Goal: Task Accomplishment & Management: Complete application form

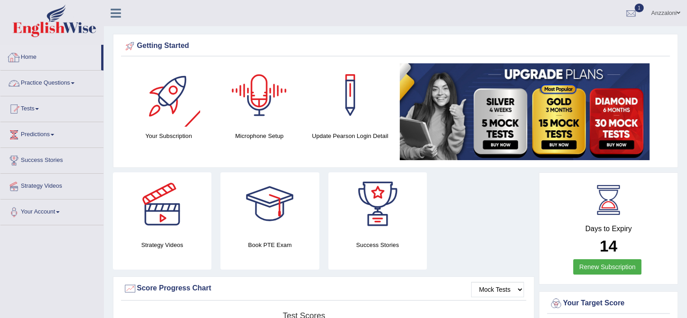
click at [70, 85] on link "Practice Questions" at bounding box center [51, 81] width 103 height 23
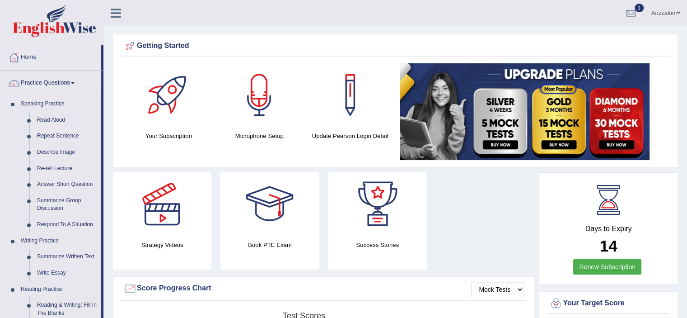
scroll to position [150, 0]
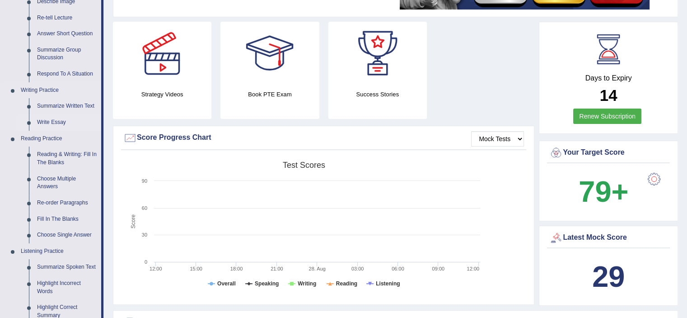
click at [54, 122] on link "Write Essay" at bounding box center [67, 122] width 68 height 16
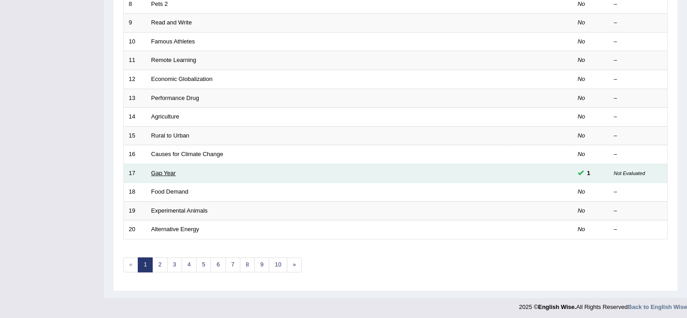
click at [169, 169] on link "Gap Year" at bounding box center [163, 172] width 24 height 7
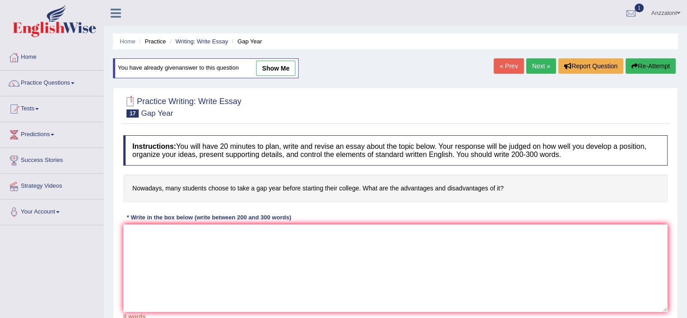
click at [538, 61] on link "Next »" at bounding box center [541, 65] width 30 height 15
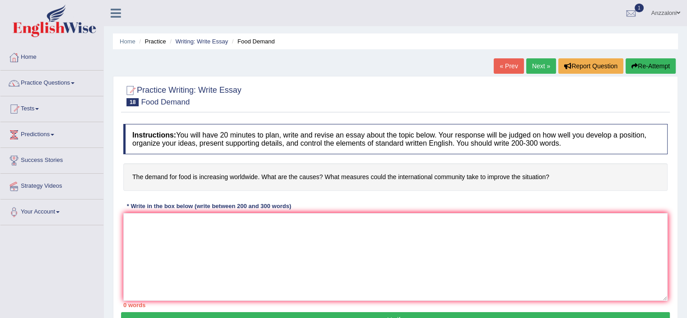
scroll to position [150, 0]
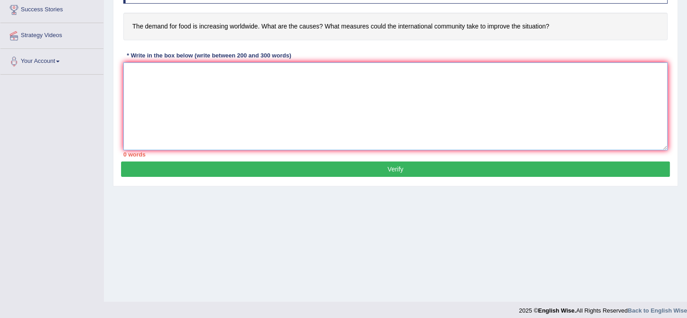
click at [325, 78] on textarea at bounding box center [395, 106] width 544 height 88
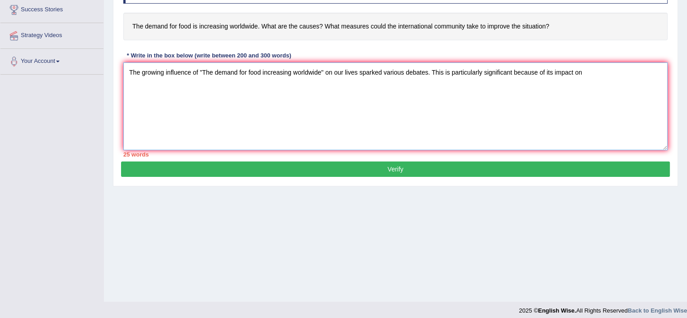
drag, startPoint x: 204, startPoint y: 69, endPoint x: 321, endPoint y: 65, distance: 117.6
click at [321, 65] on textarea "The growing influence of "The demand for food increasing worldwide" on our live…" at bounding box center [395, 106] width 544 height 88
click at [624, 74] on textarea "The growing influence of "The demand for food increasing worldwide" on our live…" at bounding box center [395, 106] width 544 height 88
click at [587, 70] on textarea "The growing influence of "The demand for food increasing worldwide" on our live…" at bounding box center [395, 106] width 544 height 88
click at [641, 70] on textarea "The growing influence of "The demand for food increasing worldwide" on our live…" at bounding box center [395, 106] width 544 height 88
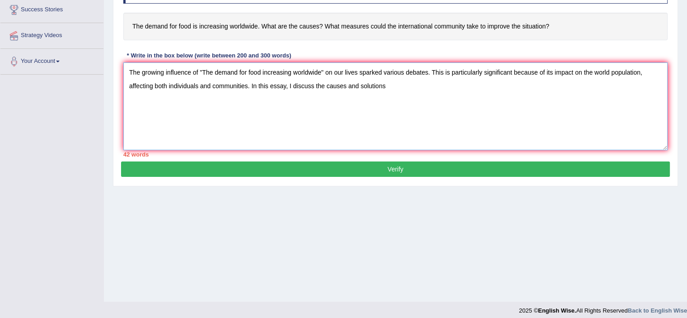
paste textarea "The demand for food increasing worldwide"
click at [387, 84] on textarea "The growing influence of "The demand for food increasing worldwide" on our live…" at bounding box center [395, 106] width 544 height 88
drag, startPoint x: 394, startPoint y: 84, endPoint x: 512, endPoint y: 83, distance: 117.5
click at [512, 83] on textarea "The growing influence of "The demand for food increasing worldwide" on our live…" at bounding box center [395, 106] width 544 height 88
click at [530, 89] on textarea "The growing influence of "The demand for food increasing worldwide" on our live…" at bounding box center [395, 106] width 544 height 88
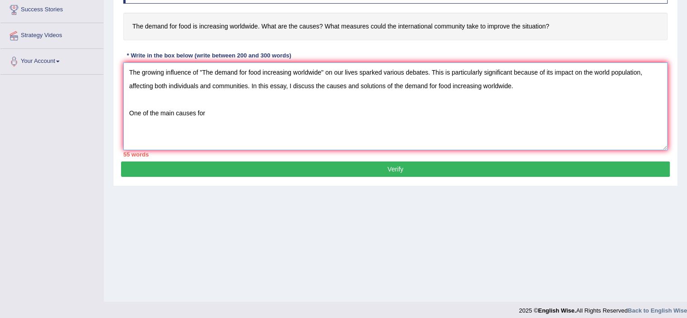
paste textarea "the demand for food increasing worldwide"
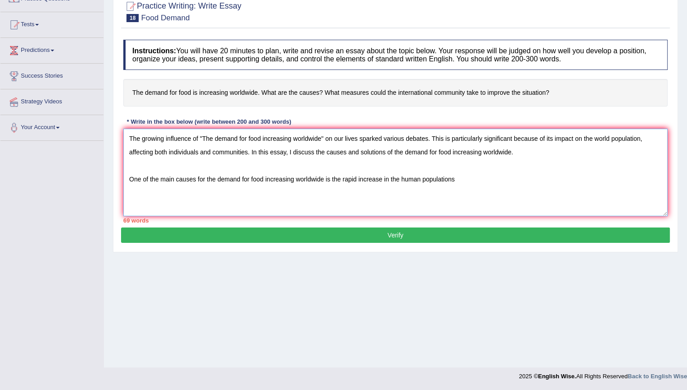
click at [535, 192] on textarea "The growing influence of "The demand for food increasing worldwide" on our live…" at bounding box center [395, 173] width 544 height 88
click at [642, 317] on div "Home Practice Writing: Write Essay Food Demand « Prev Next » Report Question Re…" at bounding box center [395, 142] width 583 height 452
click at [463, 177] on textarea "The growing influence of "The demand for food increasing worldwide" on our live…" at bounding box center [395, 173] width 544 height 88
click at [438, 317] on div "Home Practice Writing: Write Essay Food Demand « Prev Next » Report Question Re…" at bounding box center [395, 142] width 583 height 452
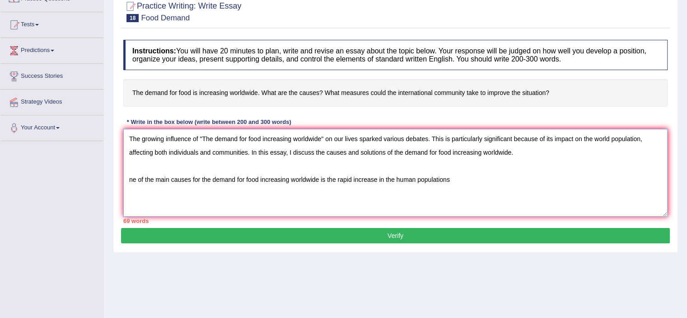
click at [498, 175] on textarea "The growing influence of "The demand for food increasing worldwide" on our live…" at bounding box center [395, 173] width 544 height 88
click at [129, 178] on textarea "The growing influence of "The demand for food increasing worldwide" on our live…" at bounding box center [395, 173] width 544 height 88
click at [452, 179] on textarea "The growing influence of "The demand for food increasing worldwide" on our live…" at bounding box center [395, 173] width 544 height 88
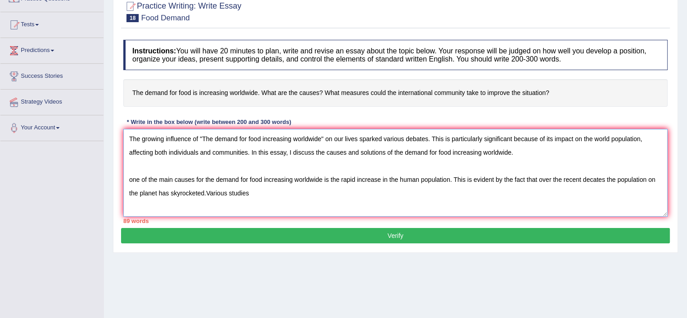
click at [210, 193] on textarea "The growing influence of "The demand for food increasing worldwide" on our live…" at bounding box center [395, 173] width 544 height 88
click at [206, 192] on textarea "The growing influence of "The demand for food increasing worldwide" on our live…" at bounding box center [395, 173] width 544 height 88
click at [291, 192] on textarea "The growing influence of "The demand for food increasing worldwide" on our live…" at bounding box center [395, 173] width 544 height 88
click at [295, 151] on textarea "The growing influence of "The demand for food increasing worldwide" on our live…" at bounding box center [395, 173] width 544 height 88
drag, startPoint x: 405, startPoint y: 151, endPoint x: 522, endPoint y: 150, distance: 117.0
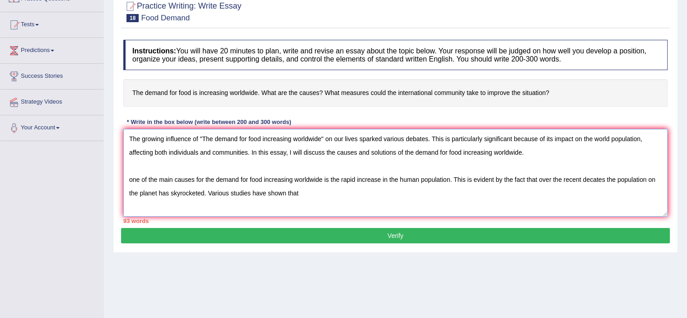
click at [522, 150] on textarea "The growing influence of "The demand for food increasing worldwide" on our live…" at bounding box center [395, 173] width 544 height 88
click at [328, 191] on textarea "The growing influence of "The demand for food increasing worldwide" on our live…" at bounding box center [395, 173] width 544 height 88
paste textarea "the demand for food increasing worldwide"
click at [133, 179] on textarea "The growing influence of "The demand for food increasing worldwide" on our live…" at bounding box center [395, 173] width 544 height 88
click at [441, 195] on textarea "The growing influence of "The demand for food increasing worldwide" on our live…" at bounding box center [395, 173] width 544 height 88
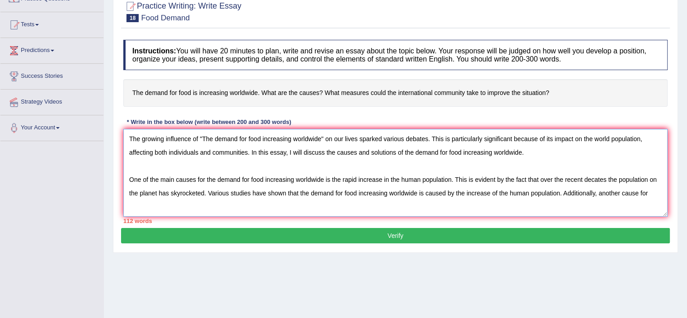
paste textarea "the demand for food increasing worldwide"
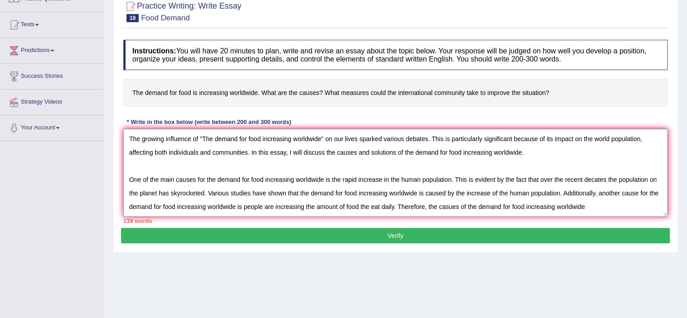
click at [453, 206] on textarea "The growing influence of "The demand for food increasing worldwide" on our live…" at bounding box center [395, 173] width 544 height 88
click at [586, 204] on textarea "The growing influence of "The demand for food increasing worldwide" on our live…" at bounding box center [395, 173] width 544 height 88
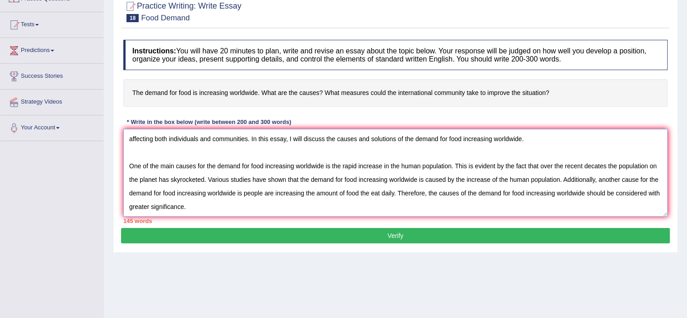
scroll to position [34, 0]
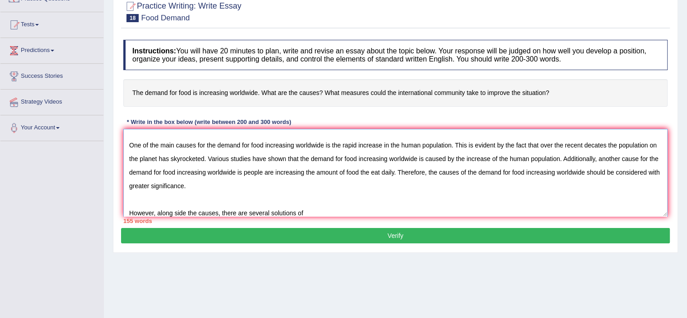
paste textarea "the demand for food increasing worldwide"
click at [302, 211] on textarea "The growing influence of "The demand for food increasing worldwide" on our live…" at bounding box center [395, 173] width 544 height 88
click at [428, 211] on textarea "The growing influence of "The demand for food increasing worldwide" on our live…" at bounding box center [395, 173] width 544 height 88
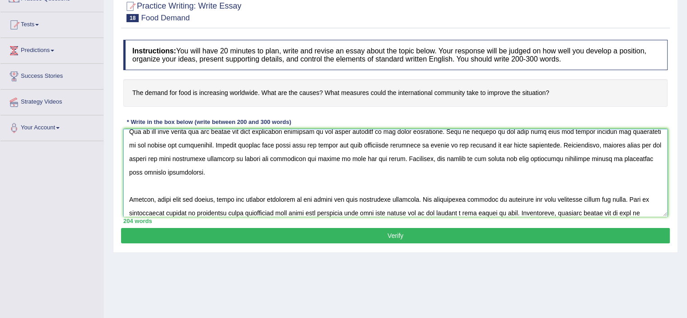
scroll to position [61, 0]
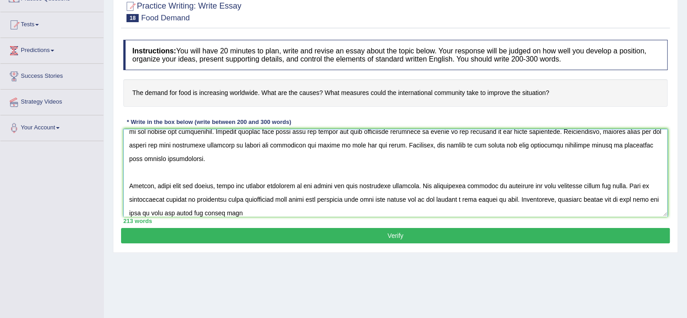
paste textarea "the demand for food increasing worldwide"
click at [411, 200] on textarea at bounding box center [395, 173] width 544 height 88
click at [253, 211] on textarea at bounding box center [395, 173] width 544 height 88
click at [545, 213] on textarea at bounding box center [395, 173] width 544 height 88
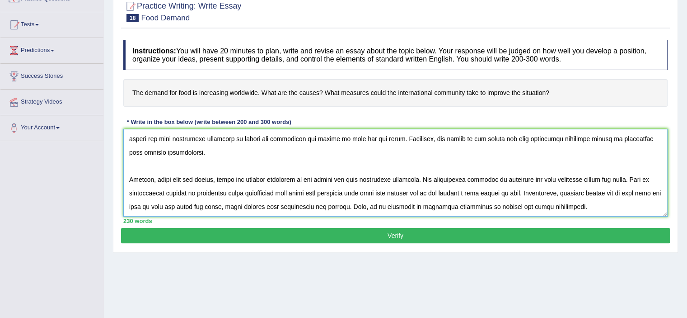
scroll to position [89, 0]
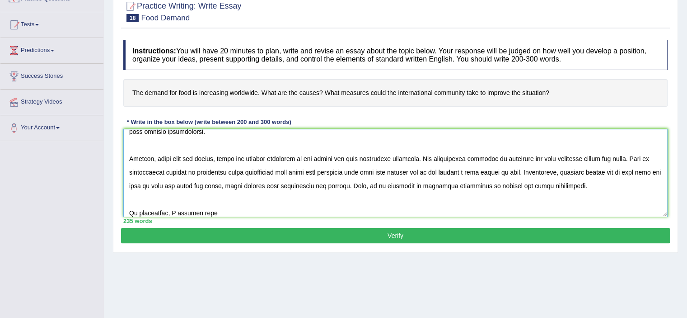
paste textarea "the demand for food increasing worldwide"
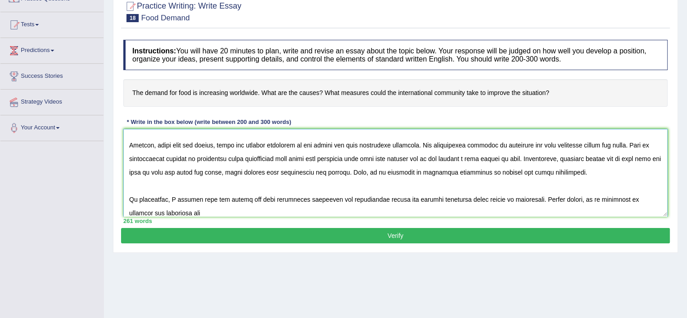
paste textarea "the demand for food increasing worldwide"
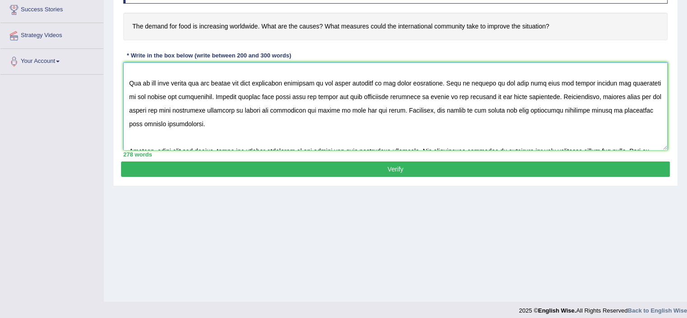
scroll to position [31, 0]
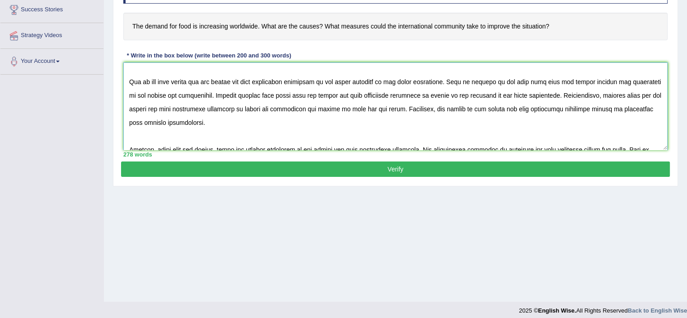
click at [390, 107] on textarea at bounding box center [395, 106] width 544 height 88
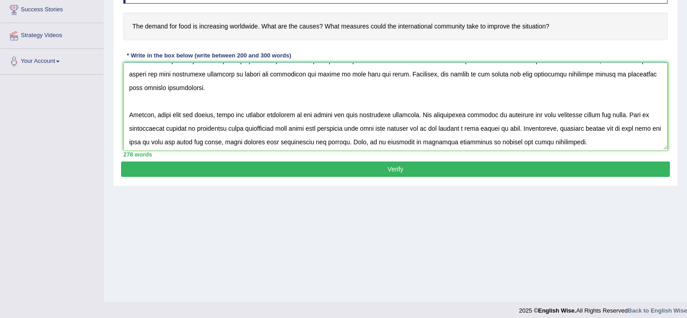
scroll to position [108, 0]
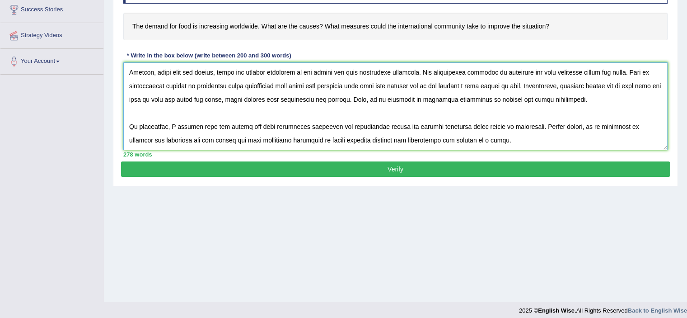
click at [175, 72] on textarea at bounding box center [395, 106] width 544 height 88
click at [338, 126] on textarea at bounding box center [395, 106] width 544 height 88
click at [560, 124] on textarea at bounding box center [395, 106] width 544 height 88
type textarea "The growing influence of "The demand for food increasing worldwide" on our live…"
click at [408, 168] on button "Verify" at bounding box center [395, 168] width 549 height 15
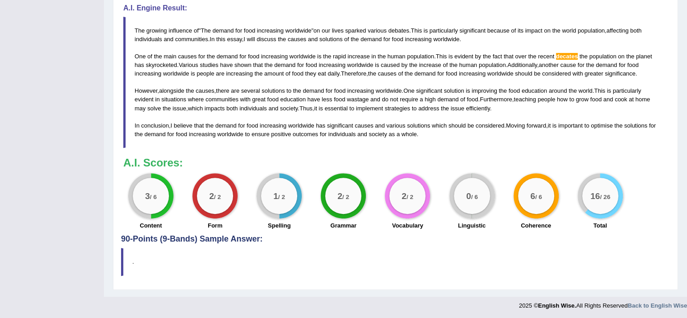
scroll to position [0, 0]
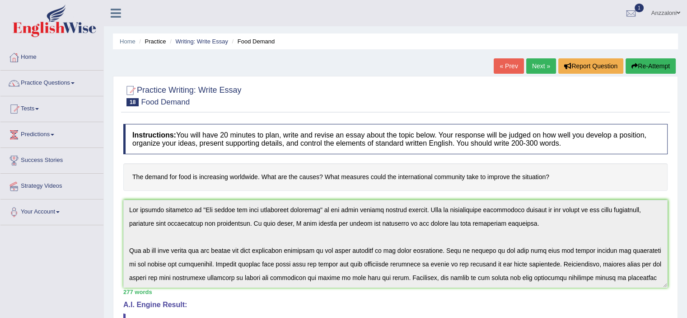
click at [537, 66] on link "Next »" at bounding box center [541, 65] width 30 height 15
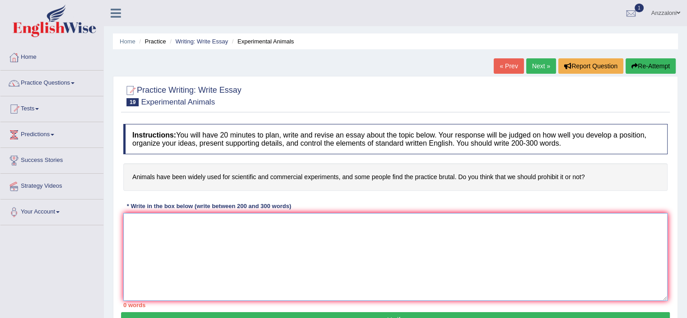
drag, startPoint x: 302, startPoint y: 223, endPoint x: 333, endPoint y: 231, distance: 32.2
click at [305, 222] on textarea at bounding box center [395, 257] width 544 height 88
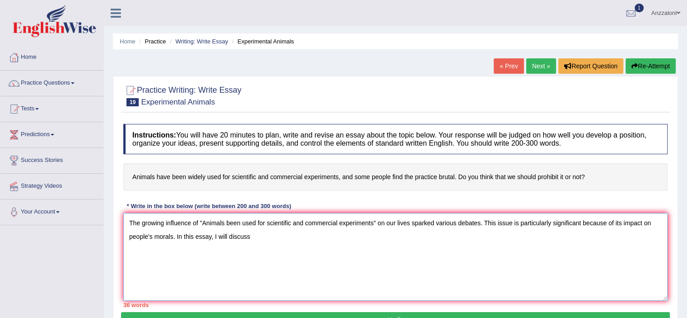
paste textarea "the demand for food increasing worldwide"
drag, startPoint x: 372, startPoint y: 235, endPoint x: 230, endPoint y: 238, distance: 142.8
click at [230, 238] on textarea "The growing influence of "Animals been used for scientific and commercial exper…" at bounding box center [395, 257] width 544 height 88
drag, startPoint x: 372, startPoint y: 221, endPoint x: 207, endPoint y: 221, distance: 165.8
click at [207, 221] on textarea "The growing influence of "Animals been used for scientific and commercial exper…" at bounding box center [395, 257] width 544 height 88
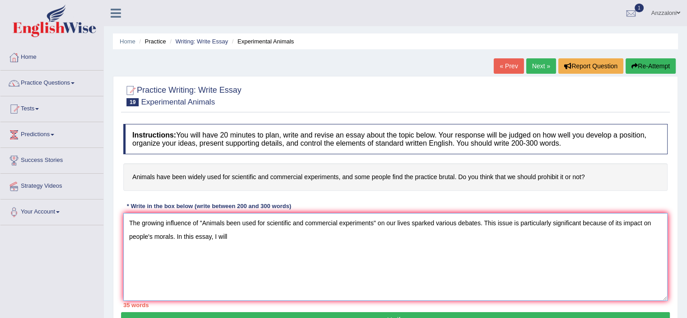
click at [248, 237] on textarea "The growing influence of "Animals been used for scientific and commercial exper…" at bounding box center [395, 257] width 544 height 88
paste textarea "nimals been used for scientific and commercial experiments"
click at [228, 235] on textarea "The growing influence of "Animals been used for scientific and commercial exper…" at bounding box center [395, 257] width 544 height 88
drag, startPoint x: 333, startPoint y: 233, endPoint x: 228, endPoint y: 234, distance: 104.4
click at [228, 234] on textarea "The growing influence of "Animals been used for scientific and commercial exper…" at bounding box center [395, 257] width 544 height 88
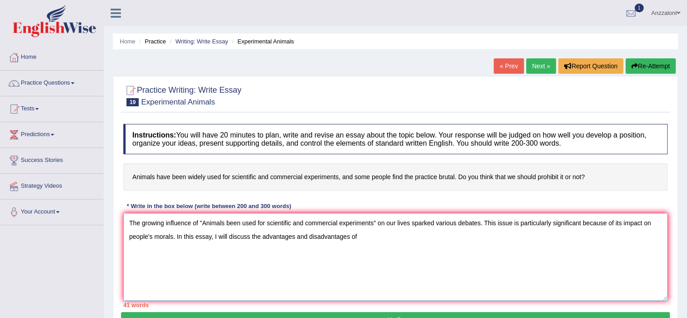
paste textarea "animals been used for scientific and commercial experiments"
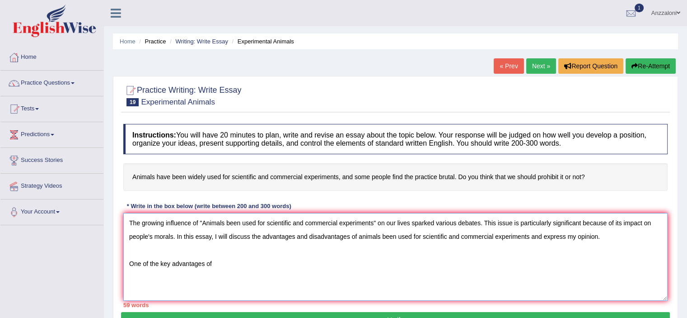
paste textarea "animals been used for scientific and commercial experiments"
click at [398, 262] on textarea "The growing influence of "Animals been used for scientific and commercial exper…" at bounding box center [395, 257] width 544 height 88
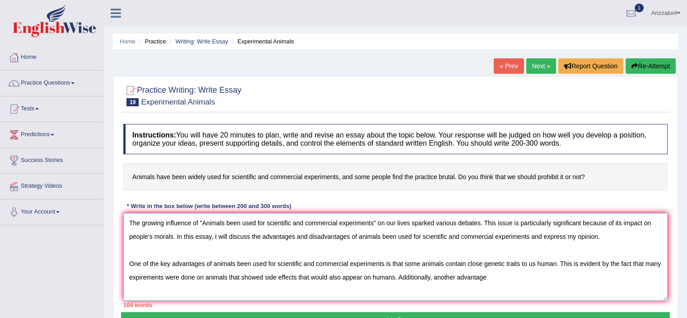
drag, startPoint x: 204, startPoint y: 263, endPoint x: 173, endPoint y: 263, distance: 31.2
click at [173, 263] on textarea "The growing influence of "Animals been used for scientific and commercial exper…" at bounding box center [395, 257] width 544 height 88
click at [488, 274] on textarea "The growing influence of "Animals been used for scientific and commercial exper…" at bounding box center [395, 257] width 544 height 88
drag, startPoint x: 486, startPoint y: 276, endPoint x: 456, endPoint y: 277, distance: 29.8
click at [456, 277] on textarea "The growing influence of "Animals been used for scientific and commercial exper…" at bounding box center [395, 257] width 544 height 88
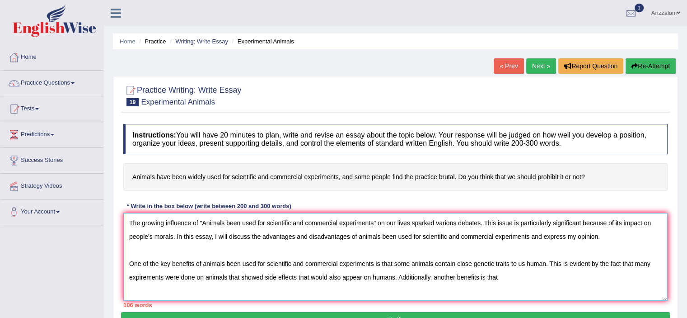
click at [506, 276] on textarea "The growing influence of "Animals been used for scientific and commercial exper…" at bounding box center [395, 257] width 544 height 88
drag, startPoint x: 479, startPoint y: 276, endPoint x: 484, endPoint y: 276, distance: 5.9
click at [482, 276] on textarea "The growing influence of "Animals been used for scientific and commercial exper…" at bounding box center [395, 257] width 544 height 88
paste textarea "animals been used for scientific and commercial experiments"
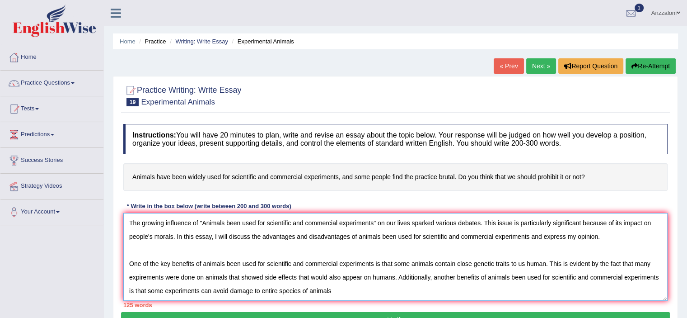
click at [340, 291] on textarea "The growing influence of "Animals been used for scientific and commercial exper…" at bounding box center [395, 257] width 544 height 88
paste textarea "animals been used for scientific and commercial experiments"
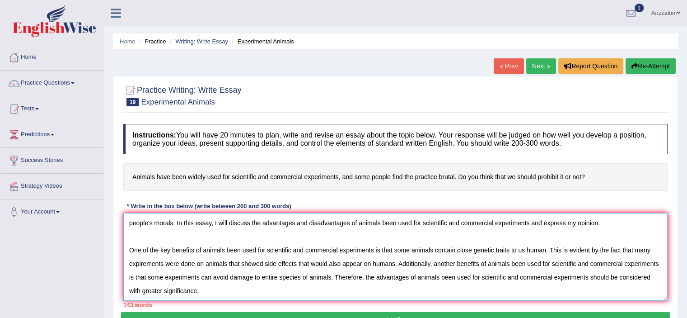
scroll to position [34, 0]
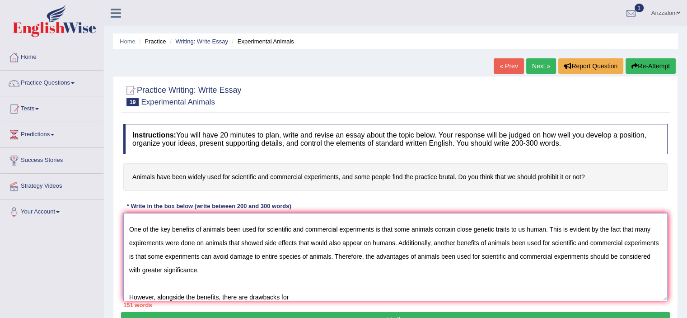
paste textarea "animals been used for scientific and commercial experiments"
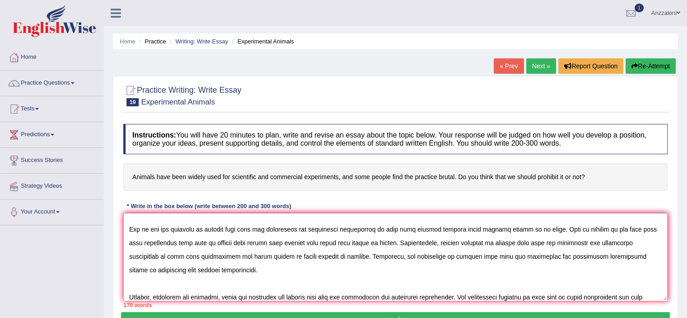
scroll to position [48, 0]
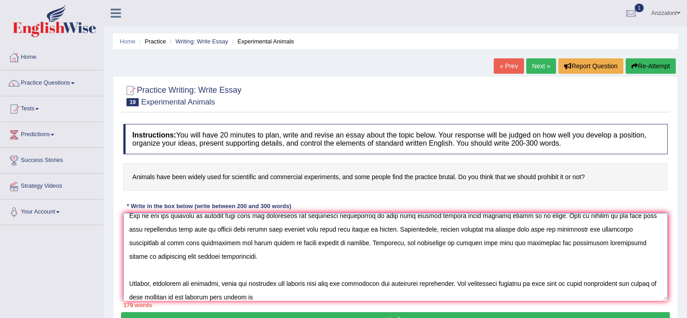
click at [252, 294] on textarea at bounding box center [395, 257] width 544 height 88
click at [299, 294] on textarea at bounding box center [395, 257] width 544 height 88
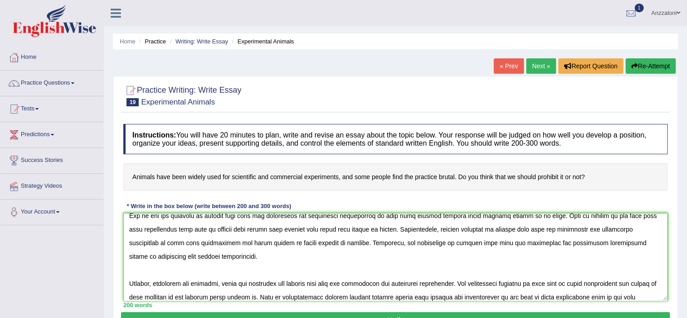
scroll to position [61, 0]
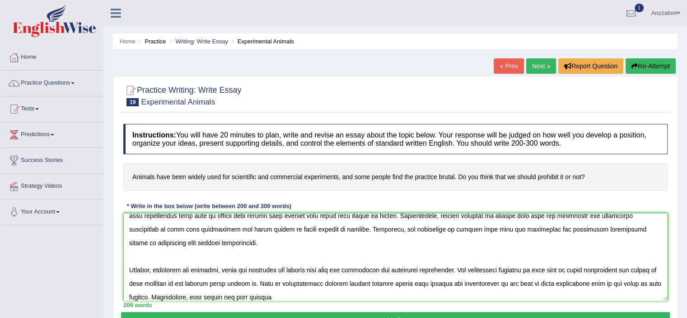
click at [327, 296] on textarea at bounding box center [395, 257] width 544 height 88
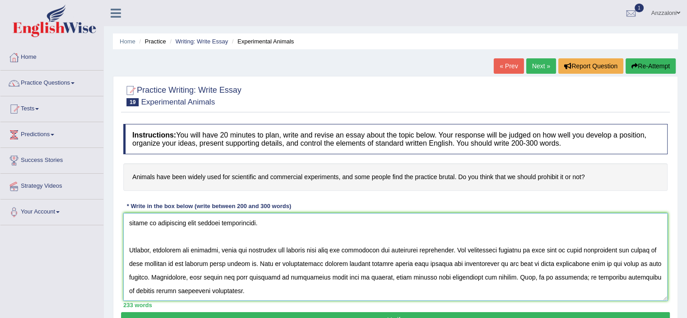
scroll to position [102, 0]
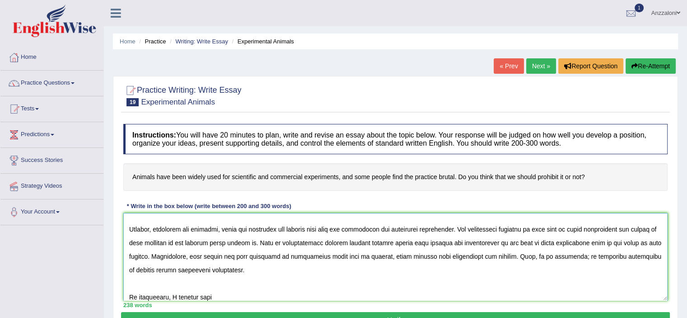
paste textarea "animals been used for scientific and commercial experiments"
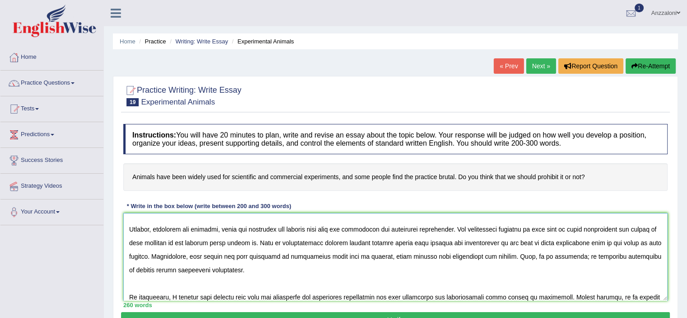
scroll to position [116, 0]
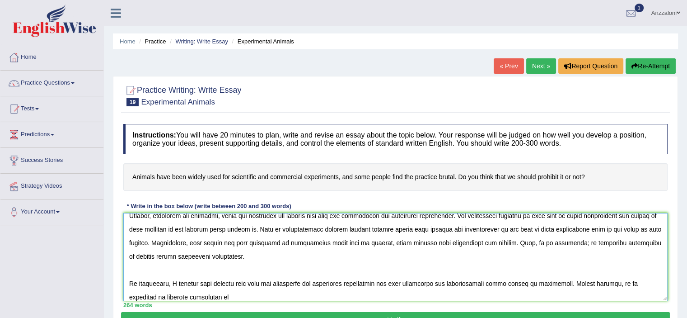
paste textarea "animals been used for scientific and commercial experiments"
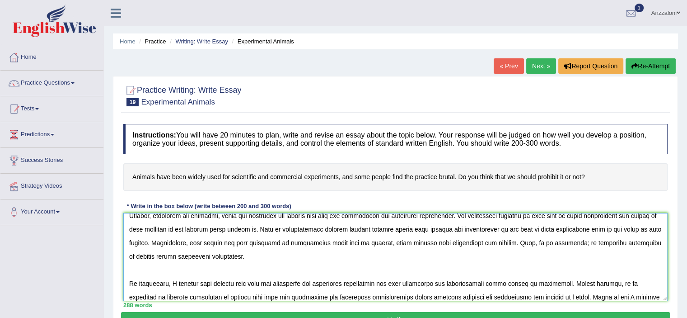
scroll to position [129, 0]
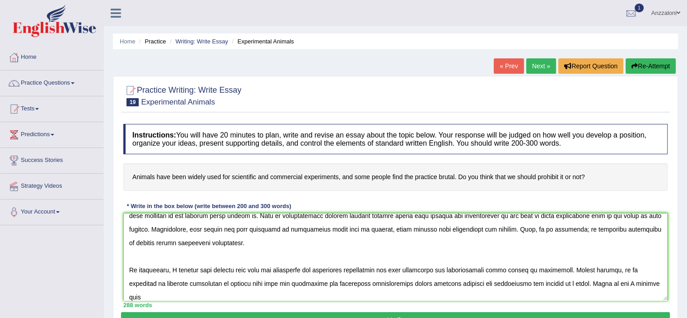
paste textarea "animals been used for scientific and commercial experiments"
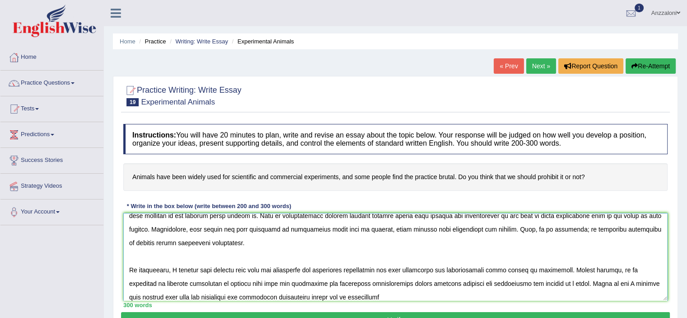
click at [405, 294] on textarea at bounding box center [395, 257] width 544 height 88
click at [378, 297] on textarea at bounding box center [395, 257] width 544 height 88
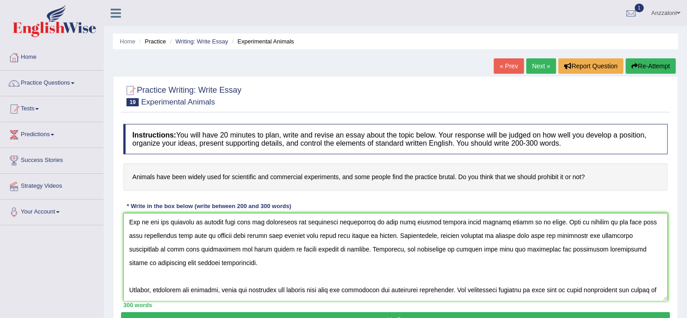
scroll to position [47, 0]
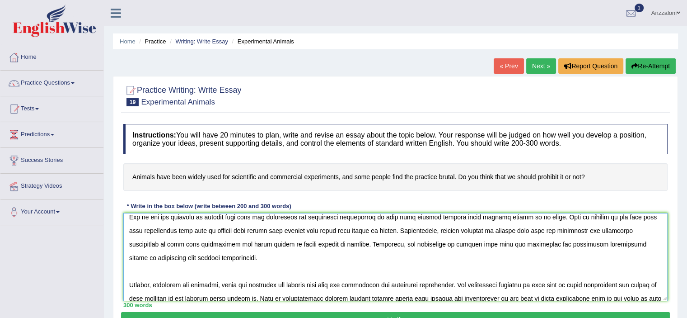
click at [490, 244] on textarea at bounding box center [395, 257] width 544 height 88
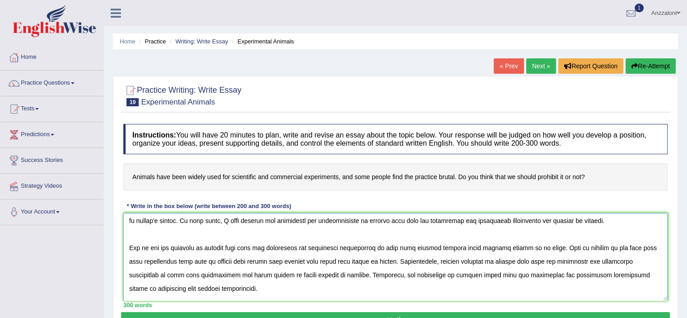
scroll to position [0, 0]
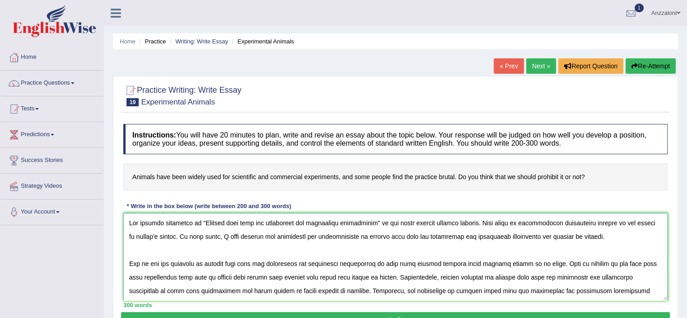
click at [239, 222] on textarea at bounding box center [395, 257] width 544 height 88
click at [396, 236] on textarea at bounding box center [395, 257] width 544 height 88
click at [240, 263] on textarea at bounding box center [395, 257] width 544 height 88
click at [527, 276] on textarea at bounding box center [395, 257] width 544 height 88
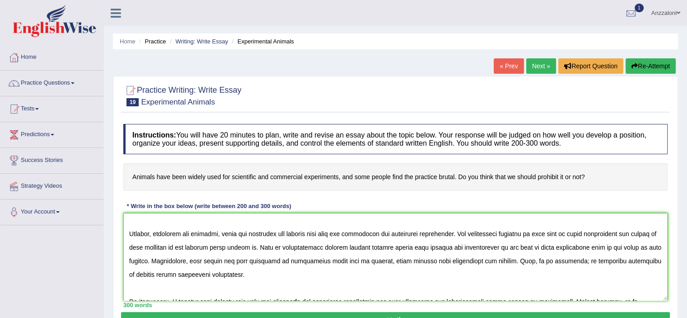
scroll to position [94, 0]
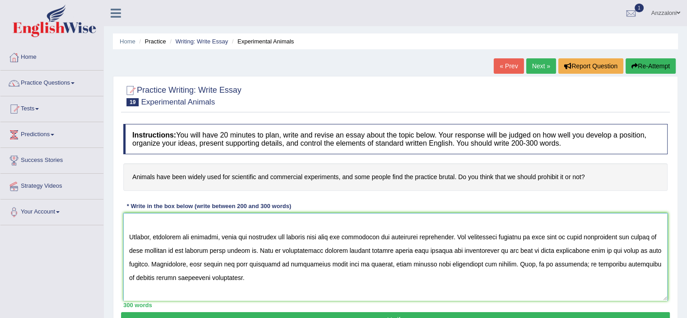
click at [327, 237] on textarea at bounding box center [395, 257] width 544 height 88
click at [369, 249] on textarea at bounding box center [395, 257] width 544 height 88
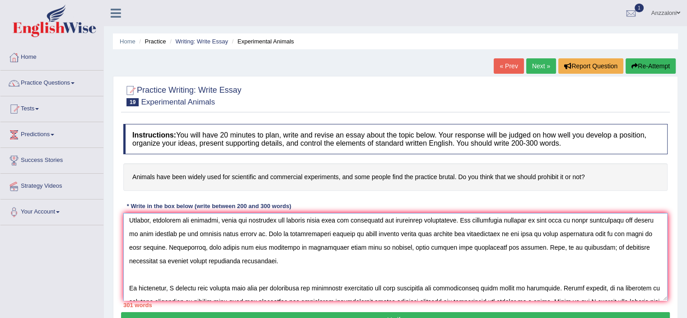
scroll to position [115, 0]
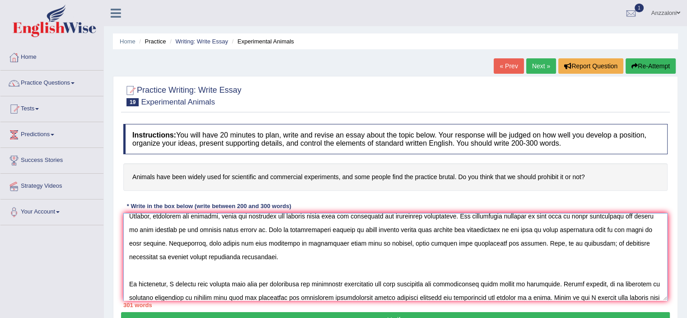
click at [614, 243] on textarea at bounding box center [395, 257] width 544 height 88
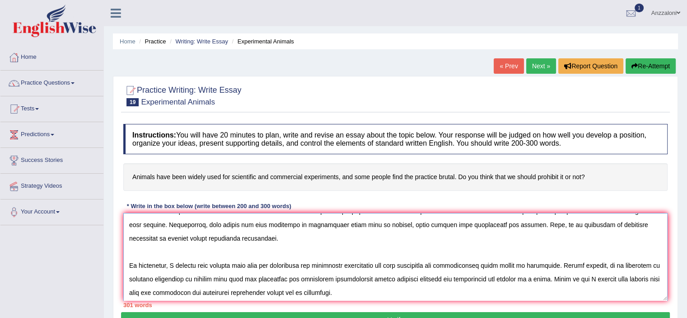
scroll to position [136, 0]
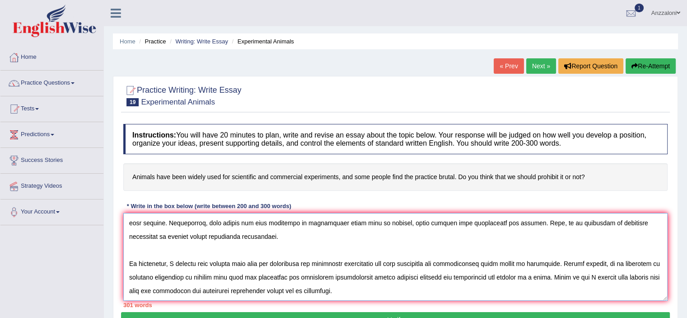
click at [244, 264] on textarea at bounding box center [395, 257] width 544 height 88
drag, startPoint x: 199, startPoint y: 274, endPoint x: 206, endPoint y: 274, distance: 6.8
click at [202, 273] on textarea at bounding box center [395, 257] width 544 height 88
click at [268, 276] on textarea at bounding box center [395, 257] width 544 height 88
click at [402, 278] on textarea at bounding box center [395, 257] width 544 height 88
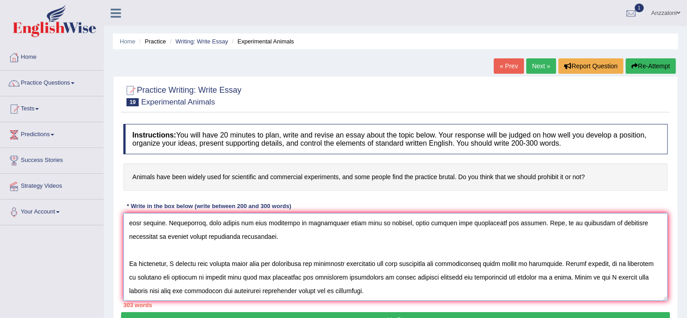
drag, startPoint x: 400, startPoint y: 275, endPoint x: 226, endPoint y: 276, distance: 174.4
click at [226, 276] on textarea at bounding box center [395, 257] width 544 height 88
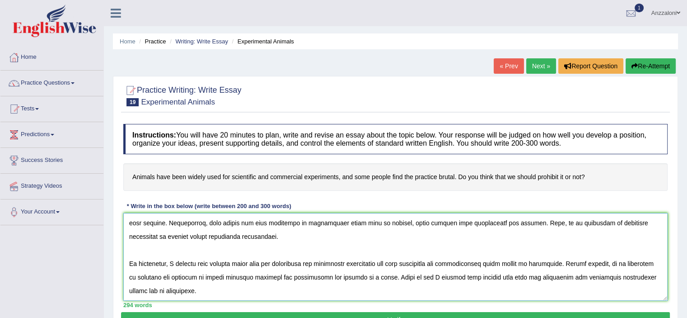
click at [526, 277] on textarea at bounding box center [395, 257] width 544 height 88
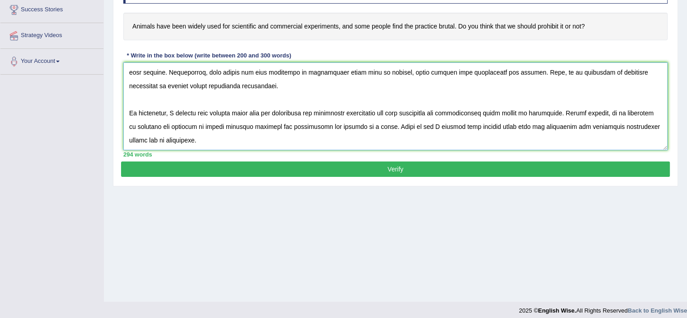
type textarea "The growing influence of "Animals being used for scientific and commercial expe…"
click at [247, 174] on button "Verify" at bounding box center [395, 168] width 549 height 15
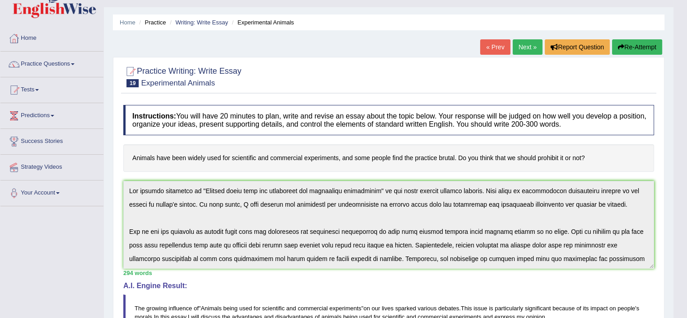
scroll to position [0, 0]
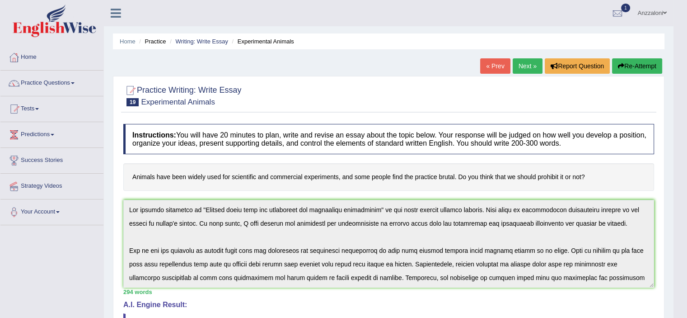
click at [642, 67] on button "Re-Attempt" at bounding box center [637, 65] width 50 height 15
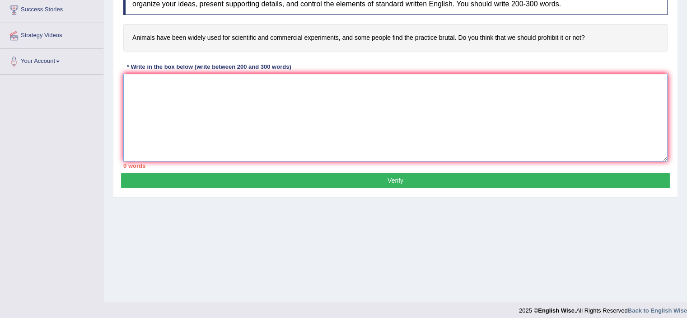
click at [219, 96] on textarea at bounding box center [395, 118] width 544 height 88
paste textarea "animals been used for scientific and commercial experiments"
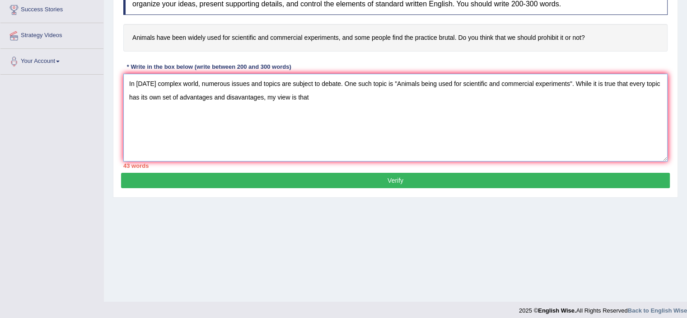
paste textarea "Animals being used for scientific and commercial experiments"
click at [316, 97] on textarea "In today's complex world, numerous issues and topics are subject to debate. One…" at bounding box center [395, 118] width 544 height 88
drag, startPoint x: 311, startPoint y: 98, endPoint x: 482, endPoint y: 102, distance: 170.9
click at [482, 102] on textarea "In today's complex world, numerous issues and topics are subject to debate. One…" at bounding box center [395, 118] width 544 height 88
click at [495, 98] on textarea "In today's complex world, numerous issues and topics are subject to debate. One…" at bounding box center [395, 118] width 544 height 88
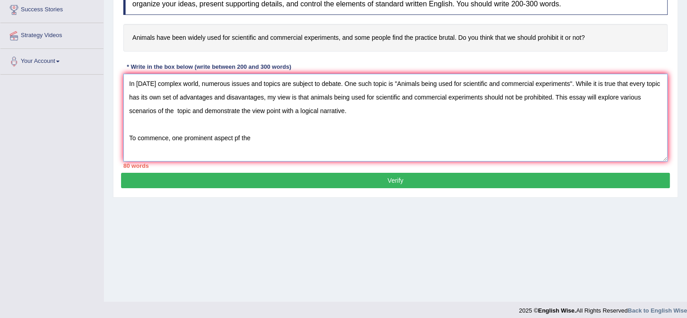
paste textarea "animals being used for scientific and commercial experiments"
drag, startPoint x: 249, startPoint y: 136, endPoint x: 244, endPoint y: 136, distance: 5.1
click at [244, 136] on textarea "In today's complex world, numerous issues and topics are subject to debate. One…" at bounding box center [395, 118] width 544 height 88
click at [419, 136] on textarea "In today's complex world, numerous issues and topics are subject to debate. One…" at bounding box center [395, 118] width 544 height 88
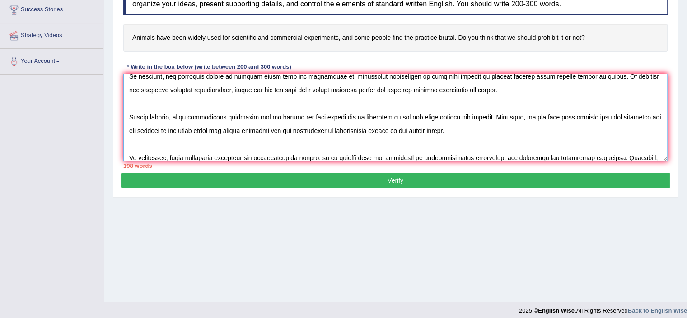
scroll to position [75, 0]
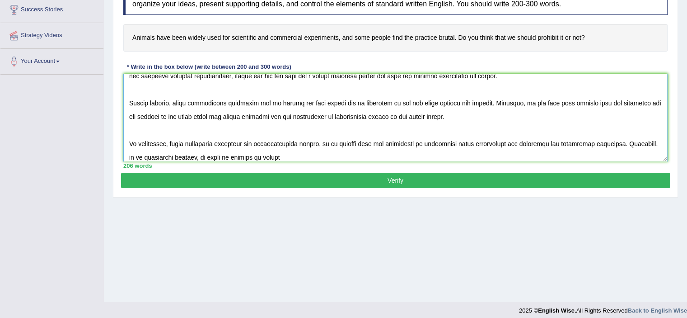
paste textarea "animals being used for scientific and commercial experiments"
click at [276, 157] on textarea at bounding box center [395, 118] width 544 height 88
click at [459, 155] on textarea at bounding box center [395, 118] width 544 height 88
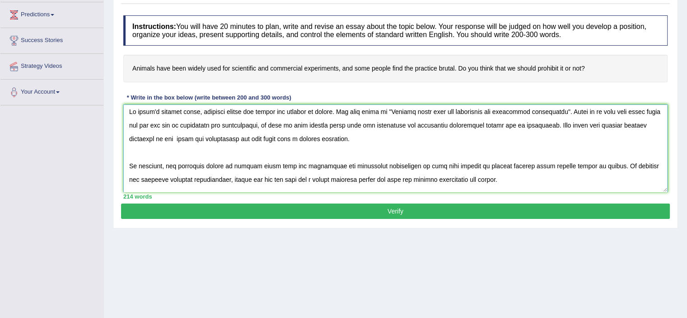
scroll to position [0, 0]
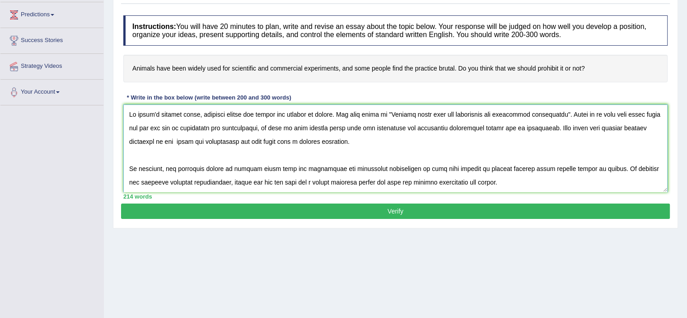
click at [199, 140] on textarea at bounding box center [395, 148] width 544 height 88
click at [287, 141] on textarea at bounding box center [395, 148] width 544 height 88
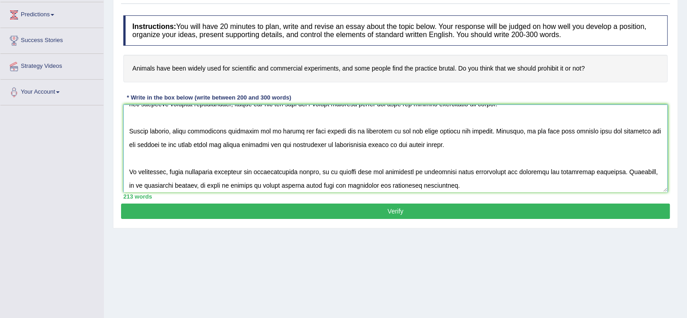
scroll to position [81, 0]
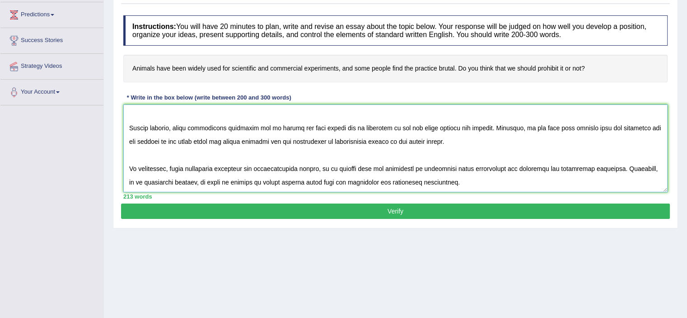
click at [267, 141] on textarea at bounding box center [395, 148] width 544 height 88
click at [269, 141] on textarea at bounding box center [395, 148] width 544 height 88
click at [303, 141] on textarea at bounding box center [395, 148] width 544 height 88
click at [369, 140] on textarea at bounding box center [395, 148] width 544 height 88
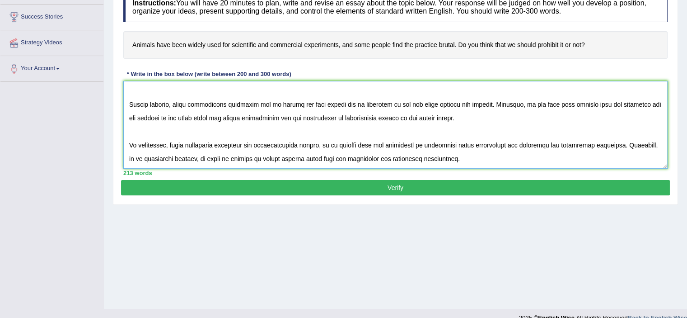
scroll to position [157, 0]
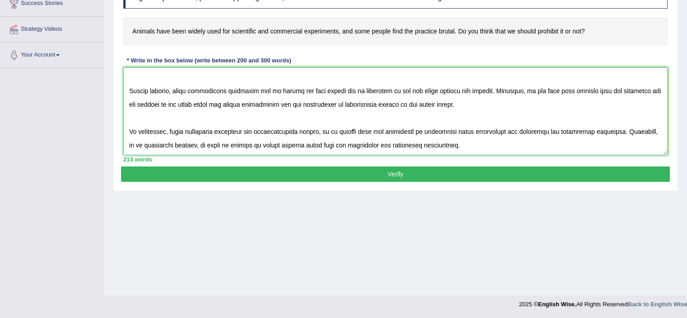
type textarea "In today's complex world, numerous issues and topics are subject to debate. One…"
click at [381, 172] on button "Verify" at bounding box center [395, 173] width 549 height 15
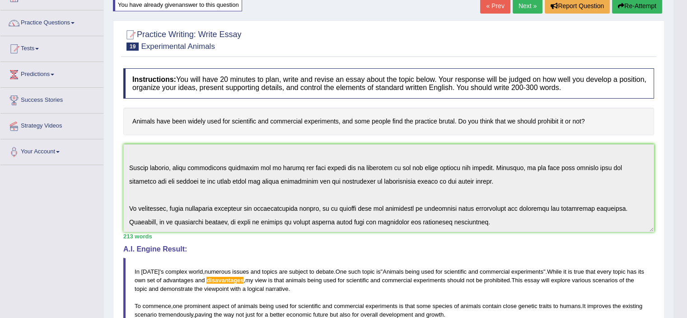
scroll to position [0, 0]
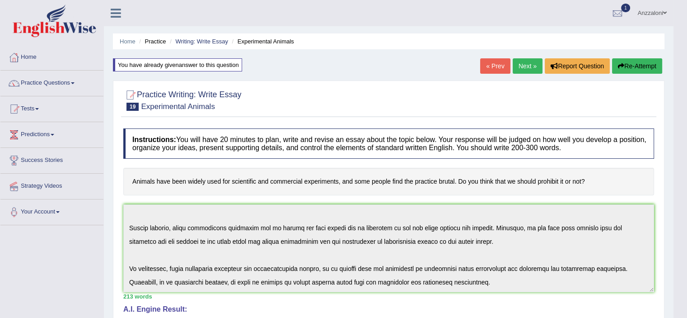
click at [515, 64] on link "Next »" at bounding box center [528, 65] width 30 height 15
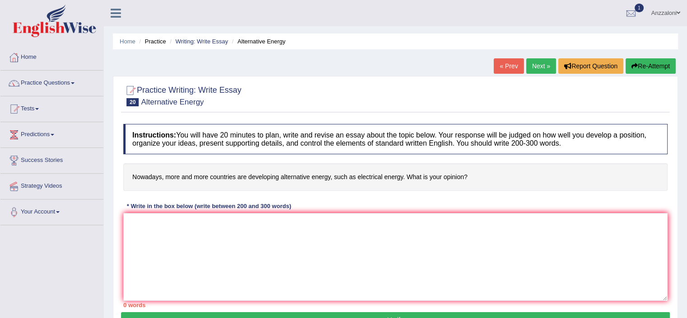
click at [516, 66] on link "« Prev" at bounding box center [509, 65] width 30 height 15
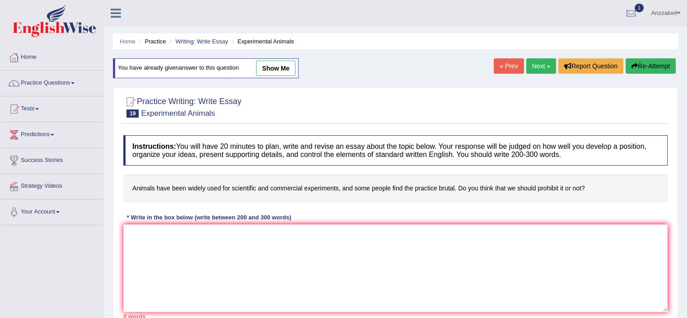
click at [272, 66] on link "show me" at bounding box center [275, 68] width 39 height 15
type textarea "In [DATE] complex world, numerous issues and topics are subject to debate. One …"
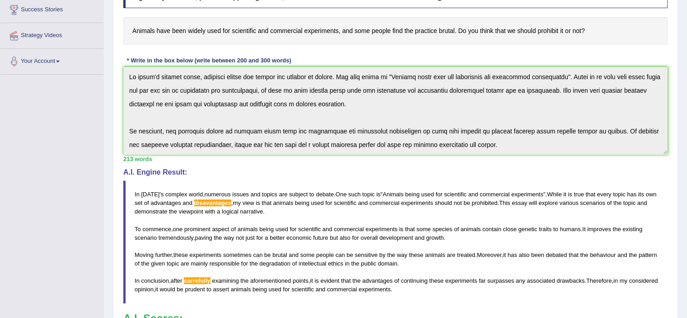
scroll to position [301, 0]
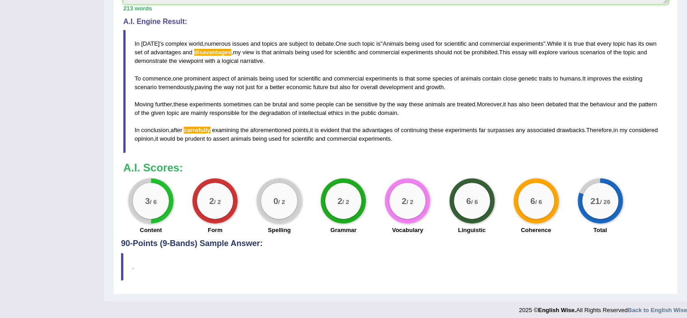
drag, startPoint x: 135, startPoint y: 41, endPoint x: 410, endPoint y: 134, distance: 290.5
click at [380, 127] on blockquote "In [DATE] ' s complex world , numerous issues and topics are subject to debate …" at bounding box center [395, 91] width 544 height 122
drag, startPoint x: 425, startPoint y: 141, endPoint x: 294, endPoint y: 106, distance: 135.5
click at [321, 115] on blockquote "In [DATE] ' s complex world , numerous issues and topics are subject to debate …" at bounding box center [395, 91] width 544 height 122
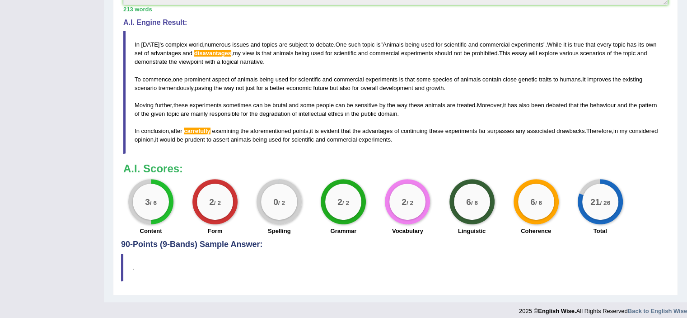
scroll to position [305, 0]
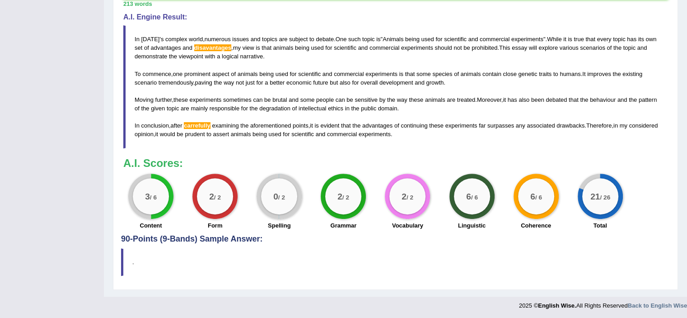
drag, startPoint x: 432, startPoint y: 144, endPoint x: 126, endPoint y: 31, distance: 326.1
click at [126, 31] on blockquote "In [DATE] ' s complex world , numerous issues and topics are subject to debate …" at bounding box center [395, 86] width 544 height 122
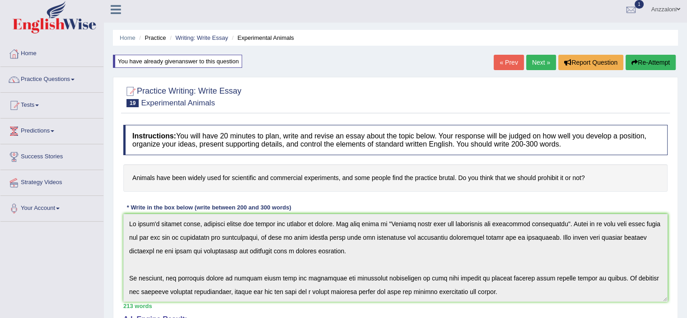
scroll to position [0, 0]
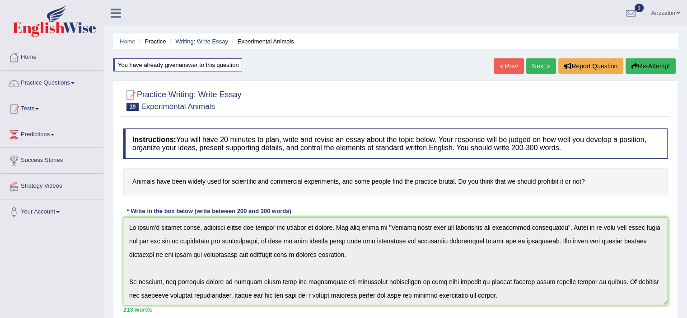
click at [650, 65] on button "Re-Attempt" at bounding box center [651, 65] width 50 height 15
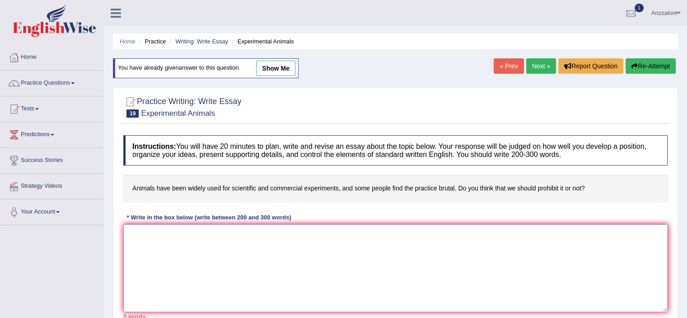
click at [216, 246] on textarea at bounding box center [395, 268] width 544 height 88
paste textarea "Lo ipsum'd sitamet conse, adipisci elitse doe tempor inc utlabor et dolore mag …"
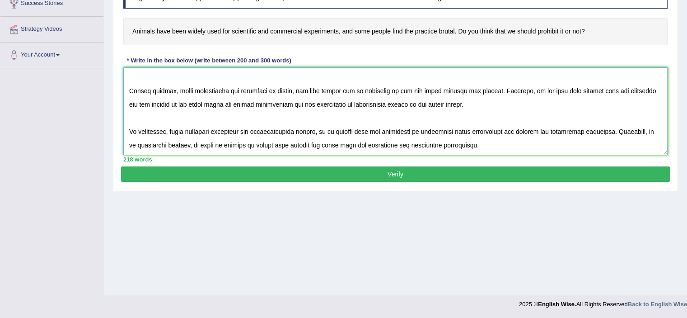
scroll to position [81, 0]
type textarea "Lo ipsum'd sitamet conse, adipisci elitse doe tempor inc utlabor et dolore mag …"
click at [320, 175] on button "Verify" at bounding box center [395, 173] width 549 height 15
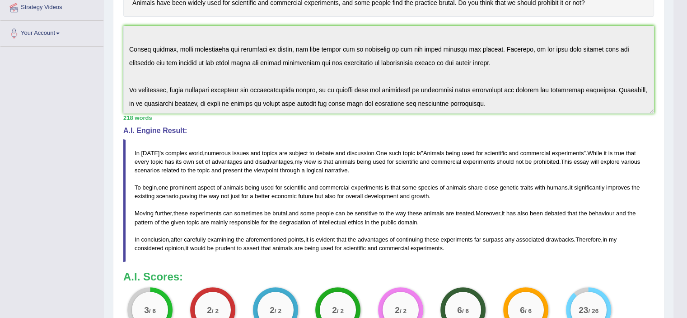
scroll to position [292, 0]
